Goal: Information Seeking & Learning: Learn about a topic

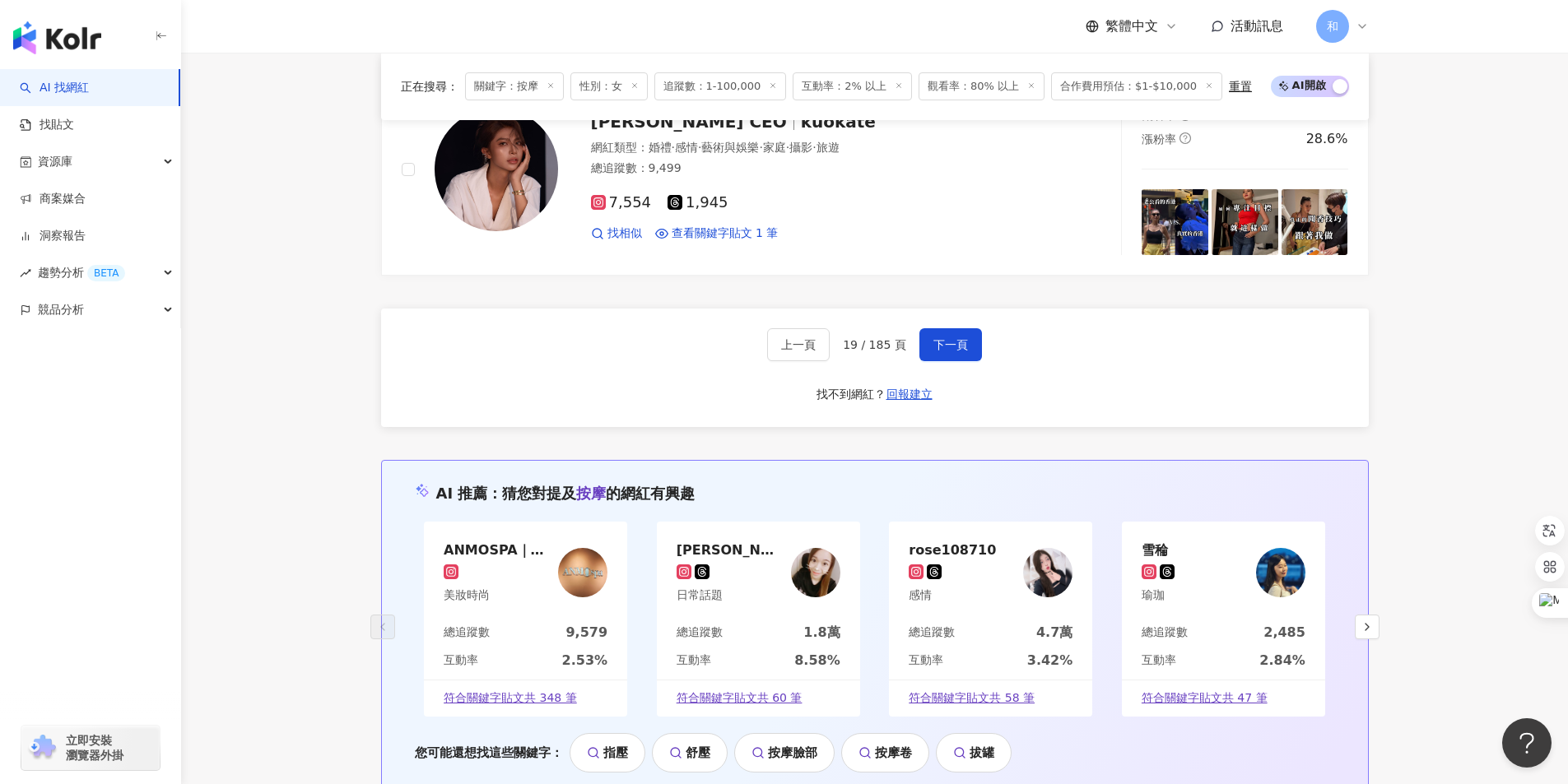
scroll to position [60, 0]
drag, startPoint x: 1546, startPoint y: 181, endPoint x: 1357, endPoint y: 250, distance: 201.2
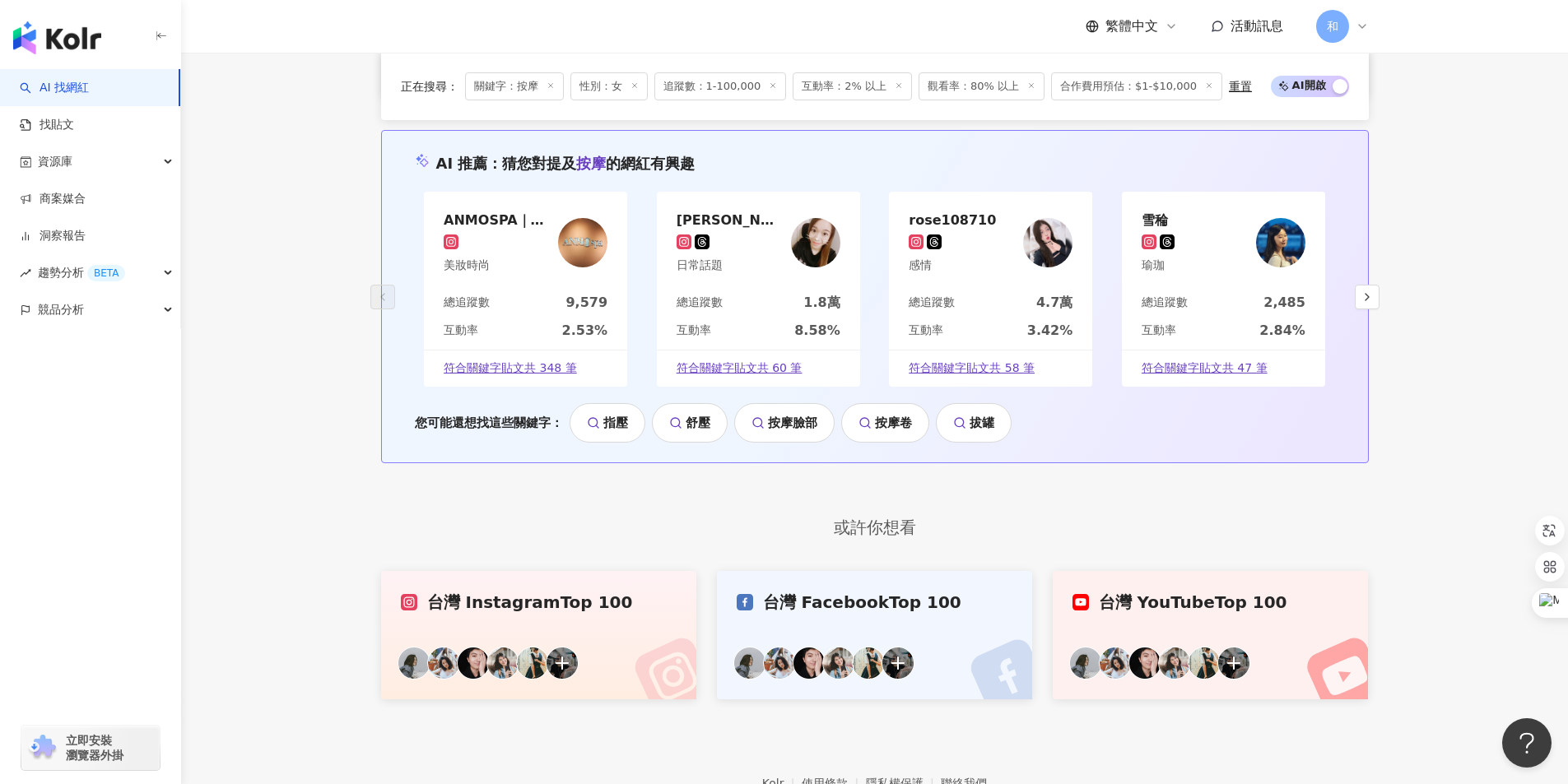
scroll to position [3607, 0]
